Goal: Use online tool/utility: Utilize a website feature to perform a specific function

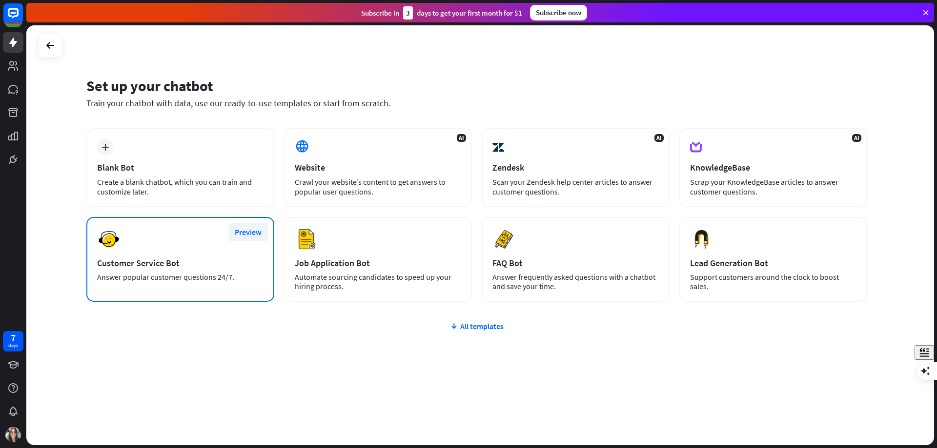
click at [243, 229] on button "Preview" at bounding box center [248, 232] width 39 height 18
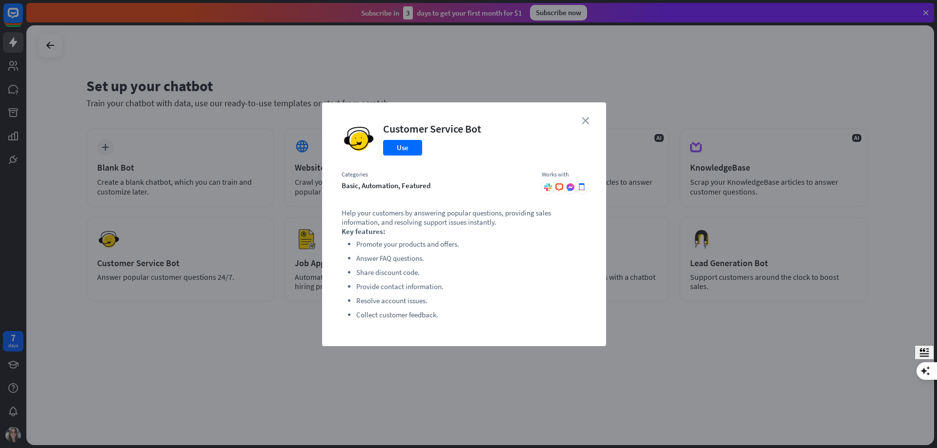
click at [585, 118] on icon "close" at bounding box center [585, 120] width 7 height 7
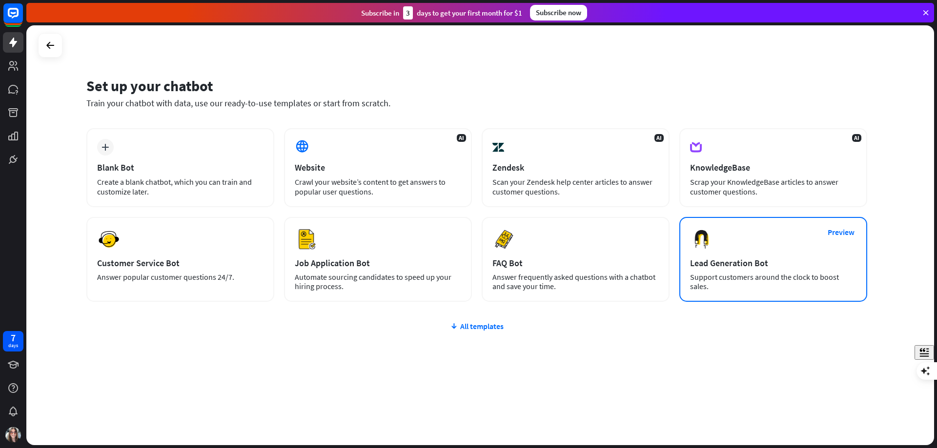
click at [729, 285] on div "Support customers around the clock to boost sales." at bounding box center [773, 282] width 166 height 19
click at [853, 230] on button "Preview" at bounding box center [841, 232] width 39 height 18
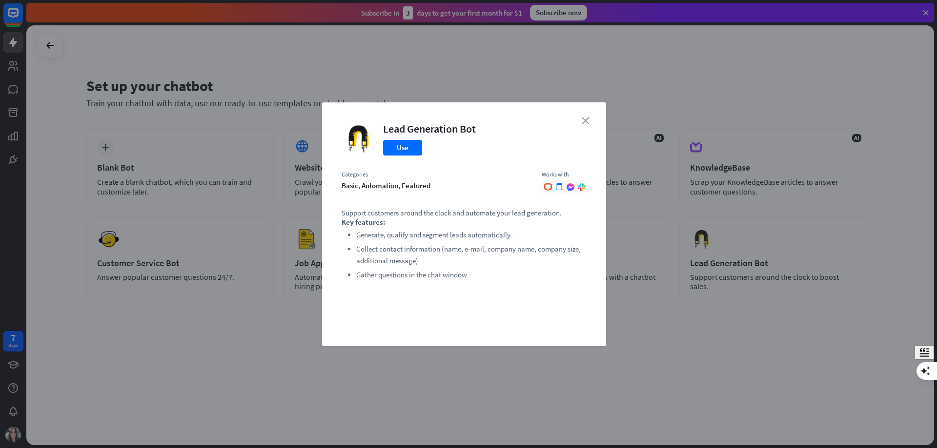
click at [587, 120] on icon "close" at bounding box center [585, 120] width 7 height 7
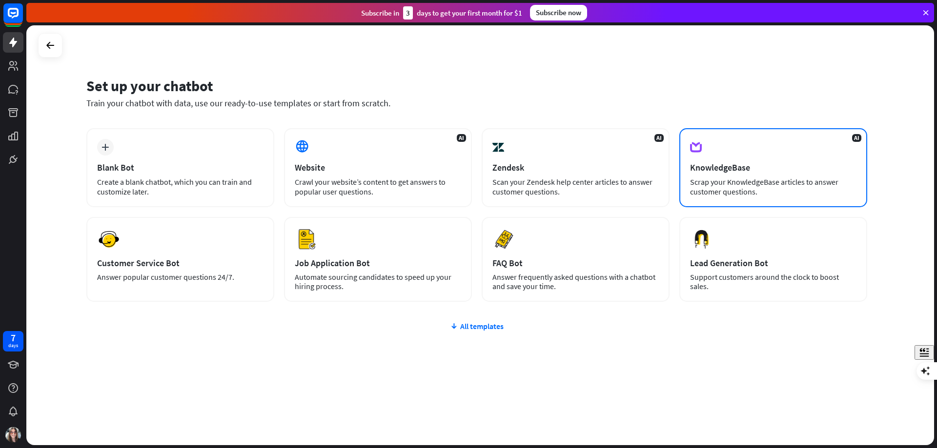
click at [713, 177] on div "AI KnowledgeBase Scrap your KnowledgeBase articles to answer customer questions." at bounding box center [773, 167] width 188 height 79
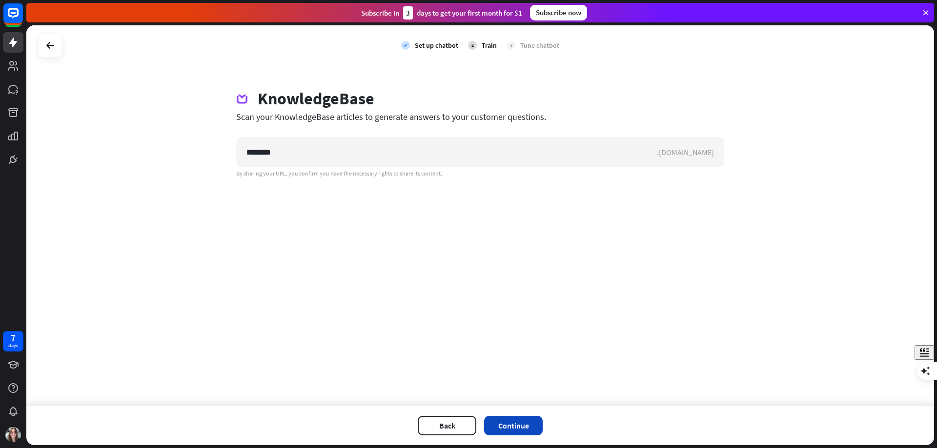
type input "********"
click at [526, 426] on button "Continue" at bounding box center [513, 426] width 59 height 20
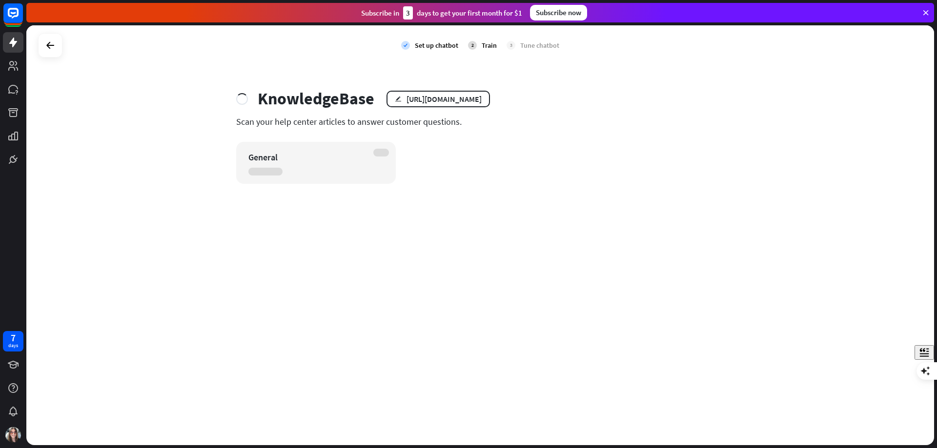
click at [461, 221] on div "check Set up chatbot 2 Train 3 Tune chatbot KnowledgeBase edit [URL][DOMAIN_NAM…" at bounding box center [480, 235] width 908 height 420
